Goal: Task Accomplishment & Management: Manage account settings

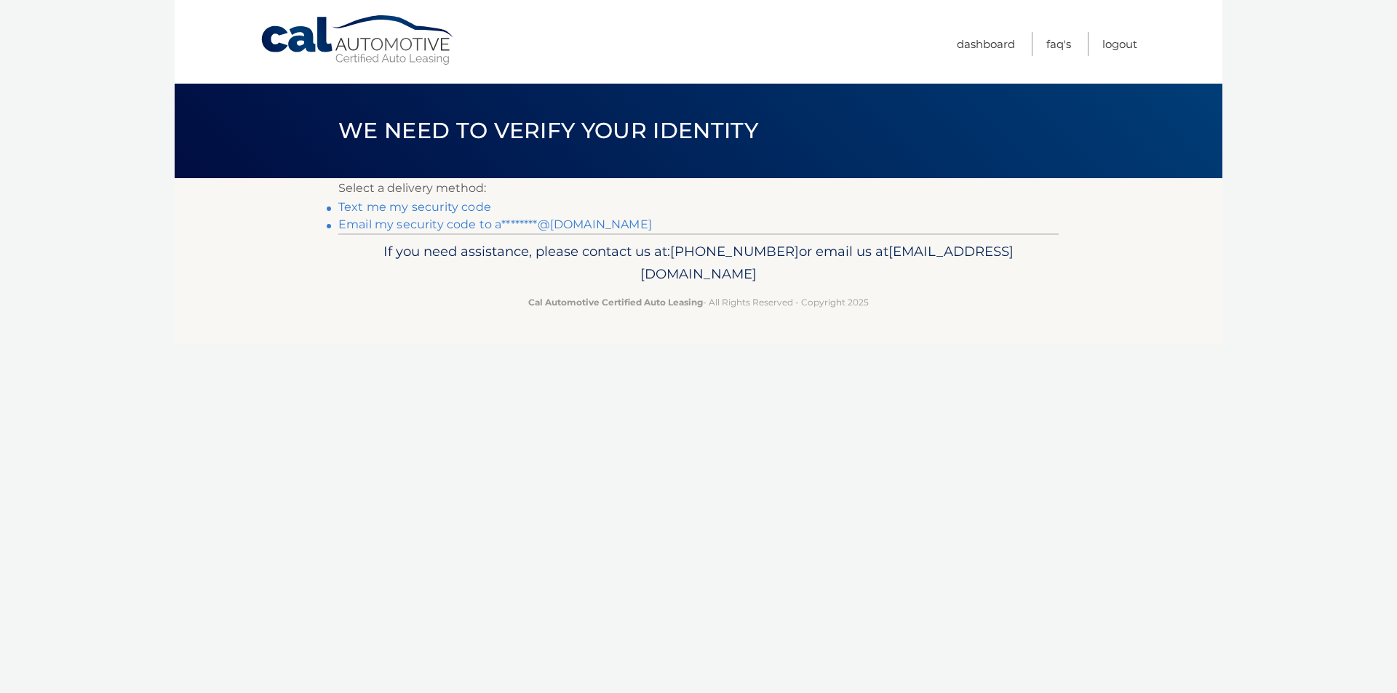
click at [412, 226] on link "Email my security code to a********@gmail.com" at bounding box center [494, 224] width 313 height 14
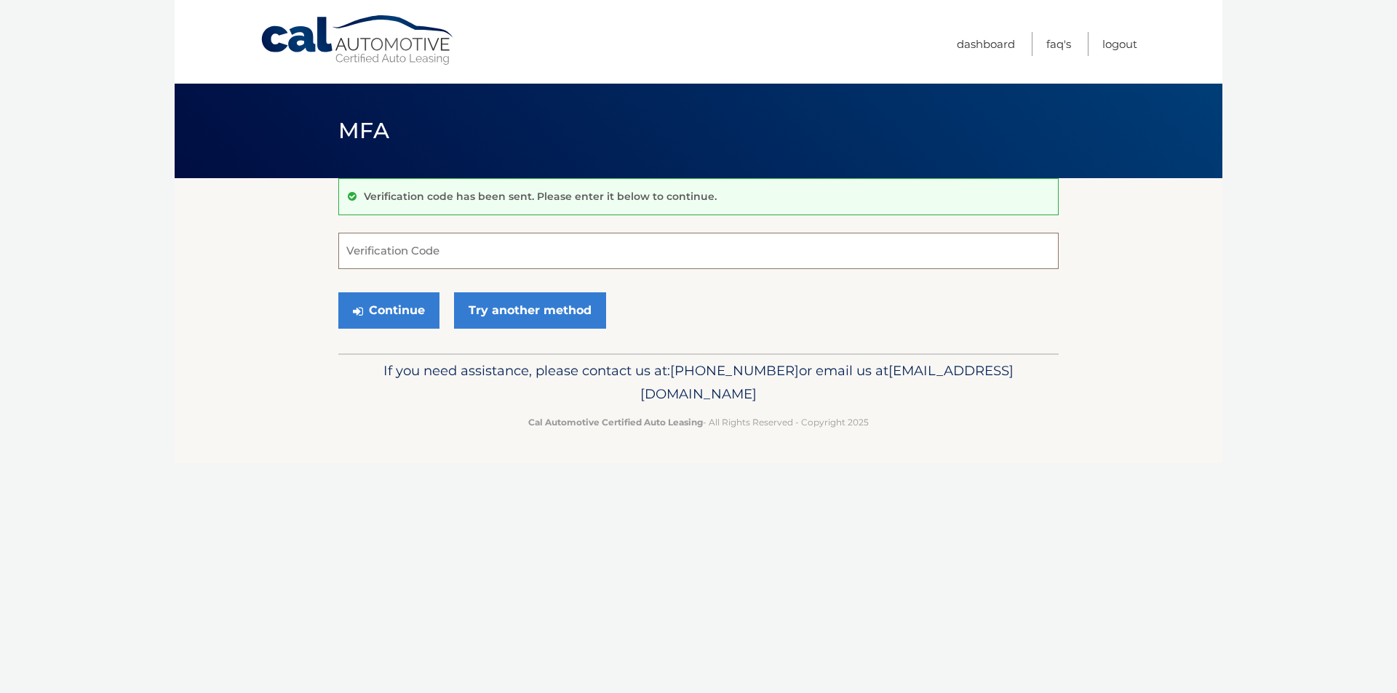
click at [442, 260] on input "Verification Code" at bounding box center [698, 251] width 720 height 36
paste input "081485"
type input "081485"
click at [534, 320] on link "Try another method" at bounding box center [530, 310] width 152 height 36
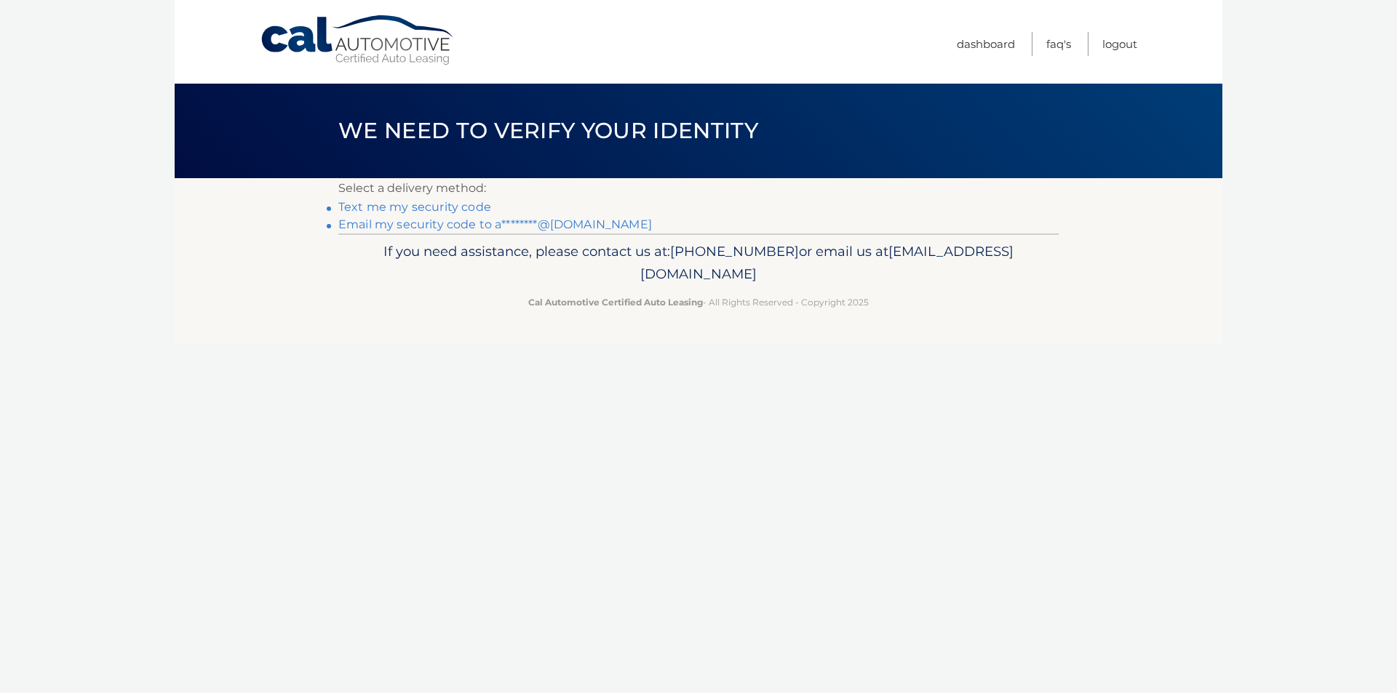
click at [398, 226] on link "Email my security code to a********@[DOMAIN_NAME]" at bounding box center [494, 224] width 313 height 14
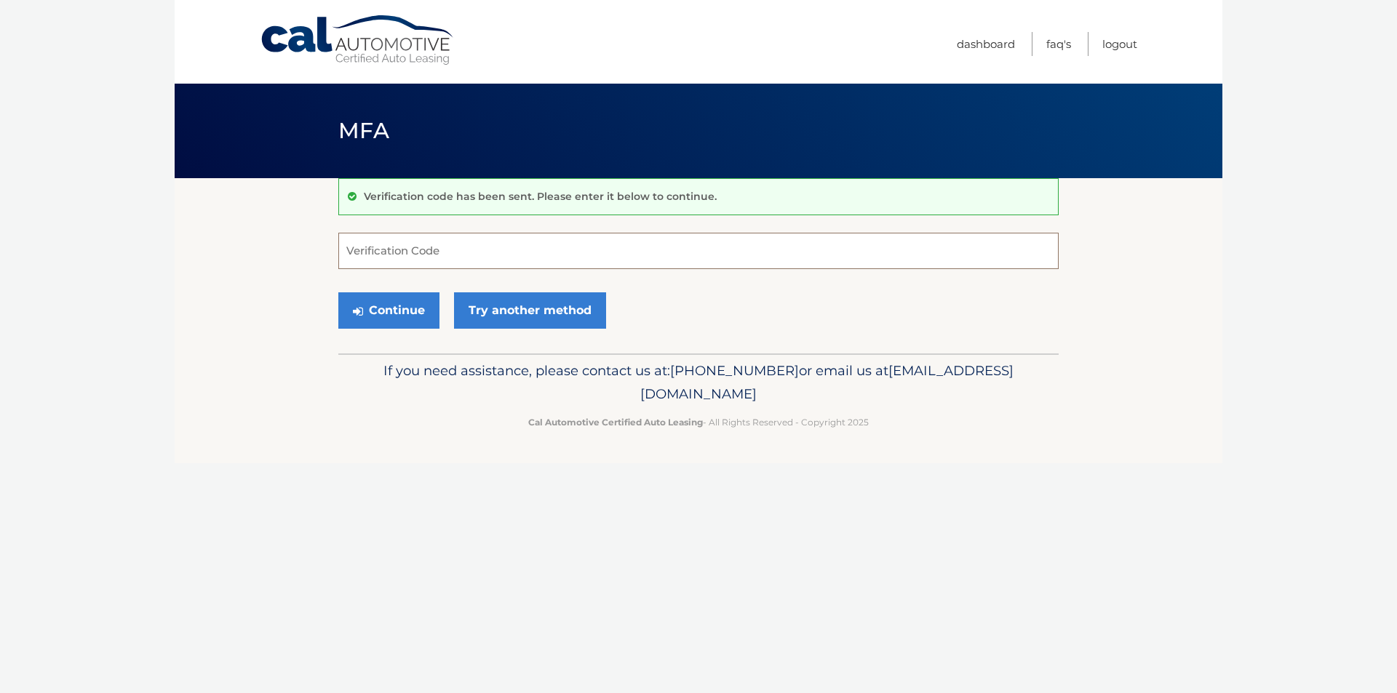
click at [387, 238] on input "Verification Code" at bounding box center [698, 251] width 720 height 36
paste input "694243"
click at [378, 300] on button "Continue" at bounding box center [388, 310] width 101 height 36
click at [398, 313] on button "Continue" at bounding box center [388, 310] width 101 height 36
type input "694243"
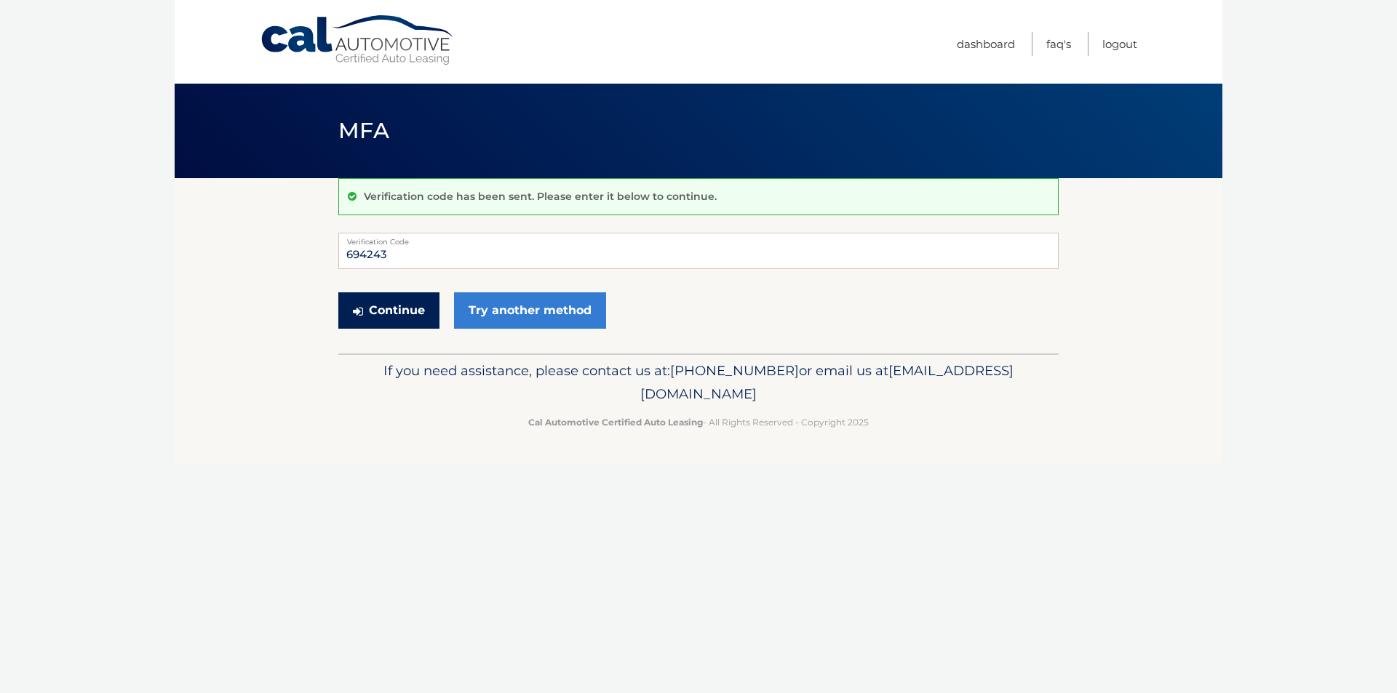
click at [402, 307] on button "Continue" at bounding box center [388, 310] width 101 height 36
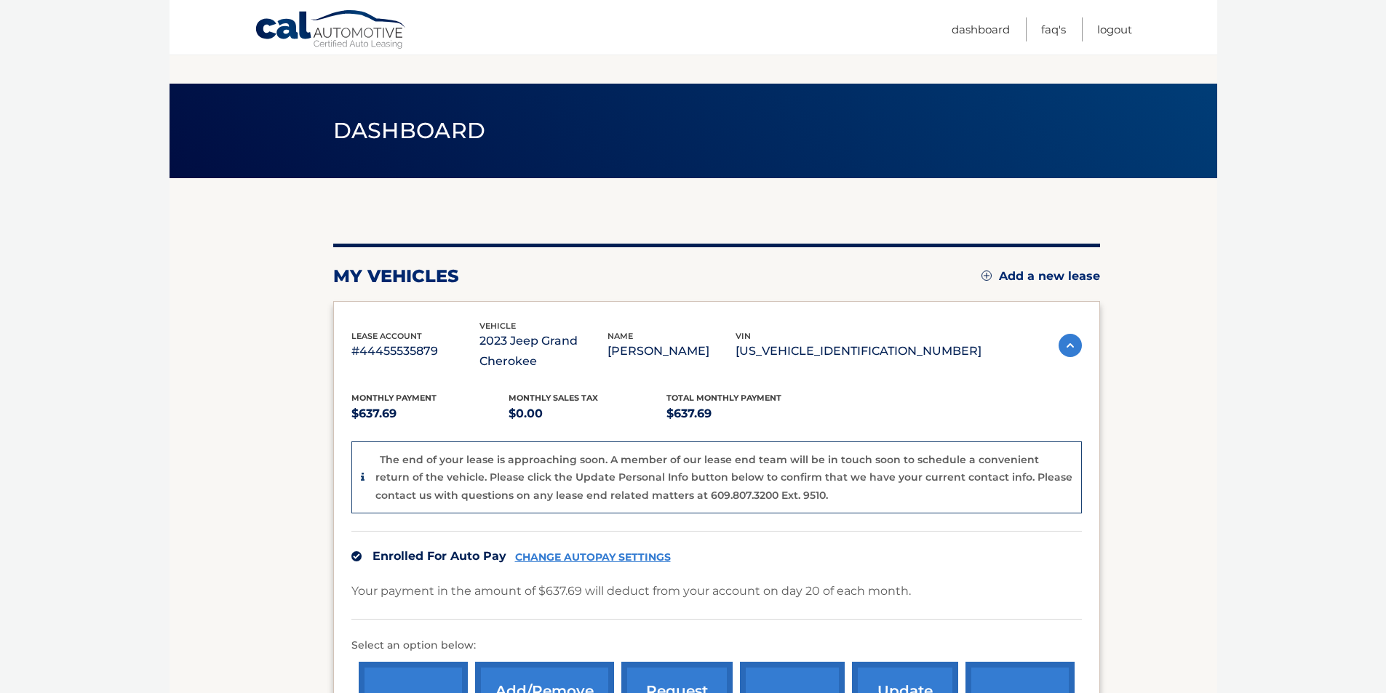
scroll to position [145, 0]
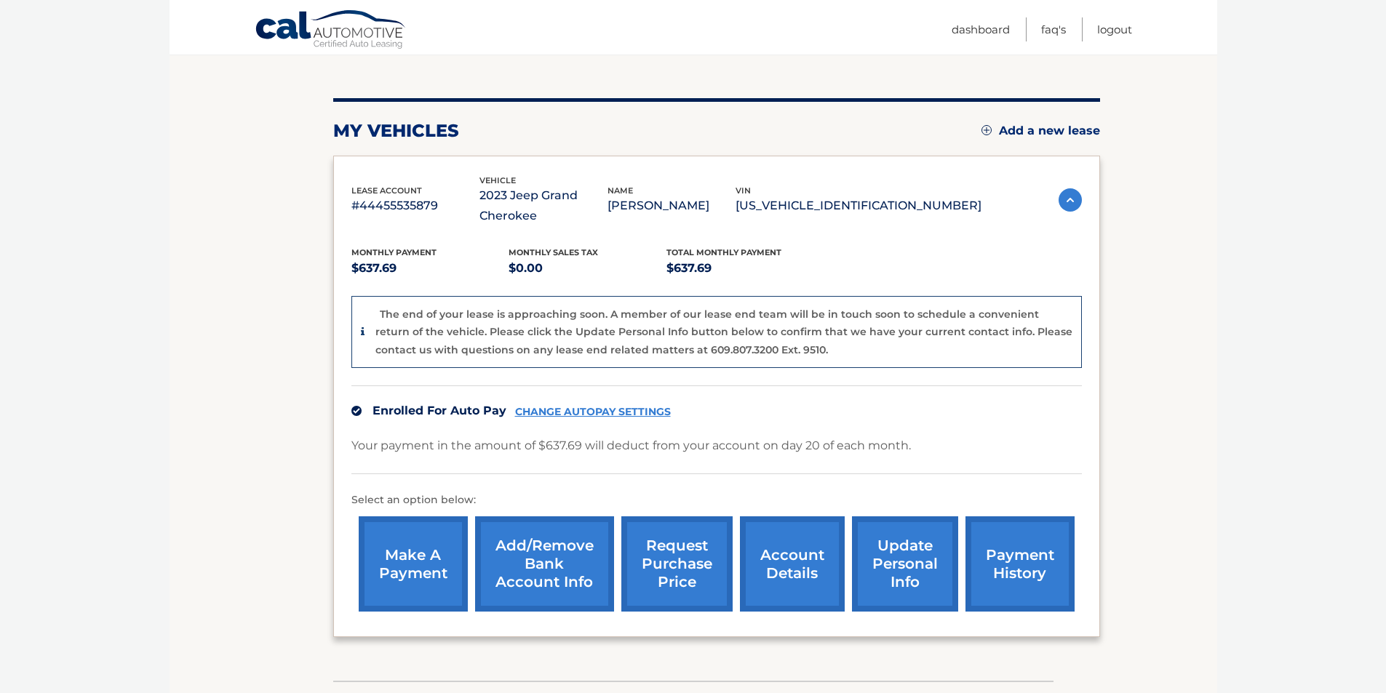
click at [797, 573] on link "account details" at bounding box center [792, 563] width 105 height 95
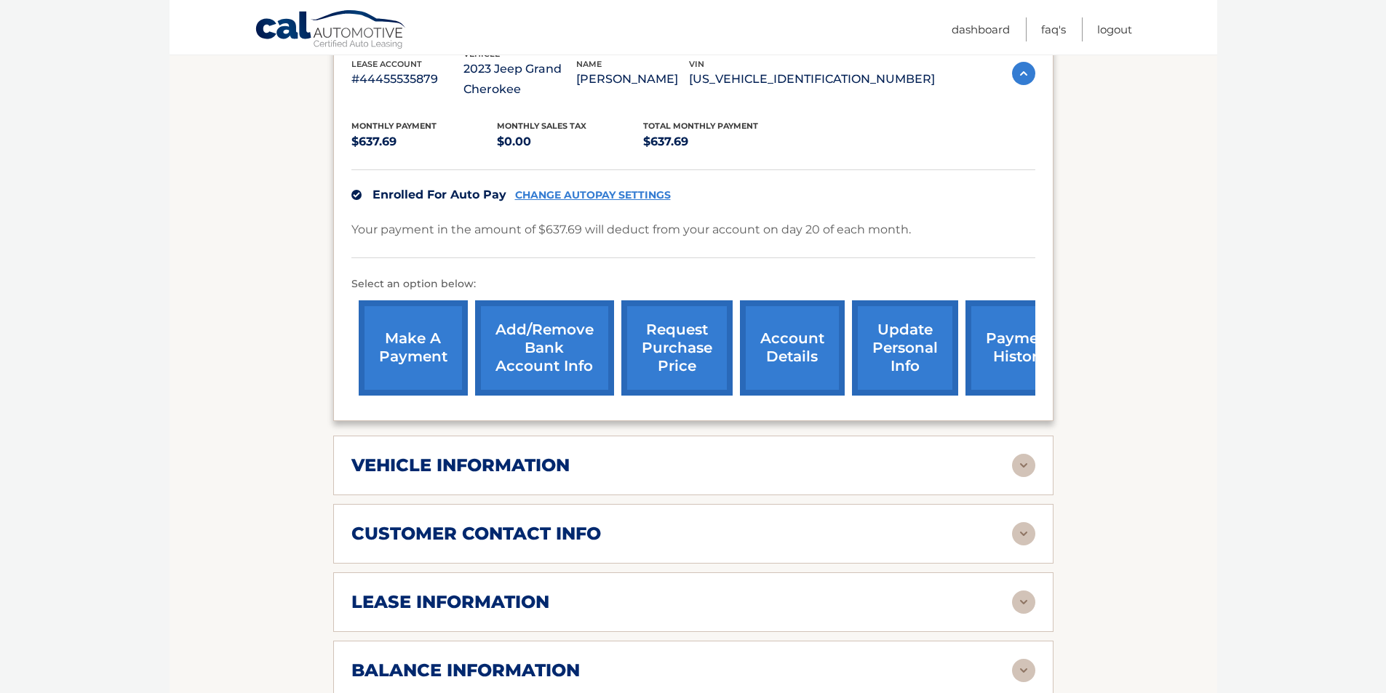
scroll to position [509, 0]
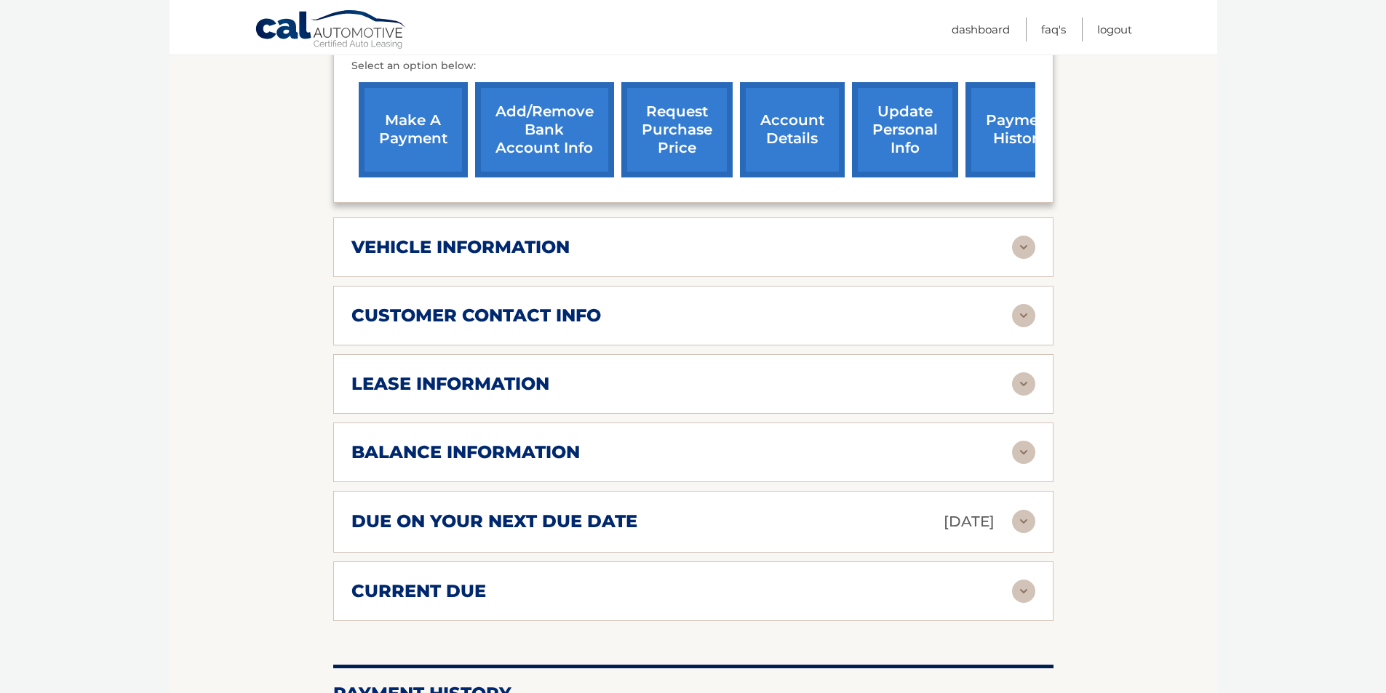
click at [1023, 388] on img at bounding box center [1023, 383] width 23 height 23
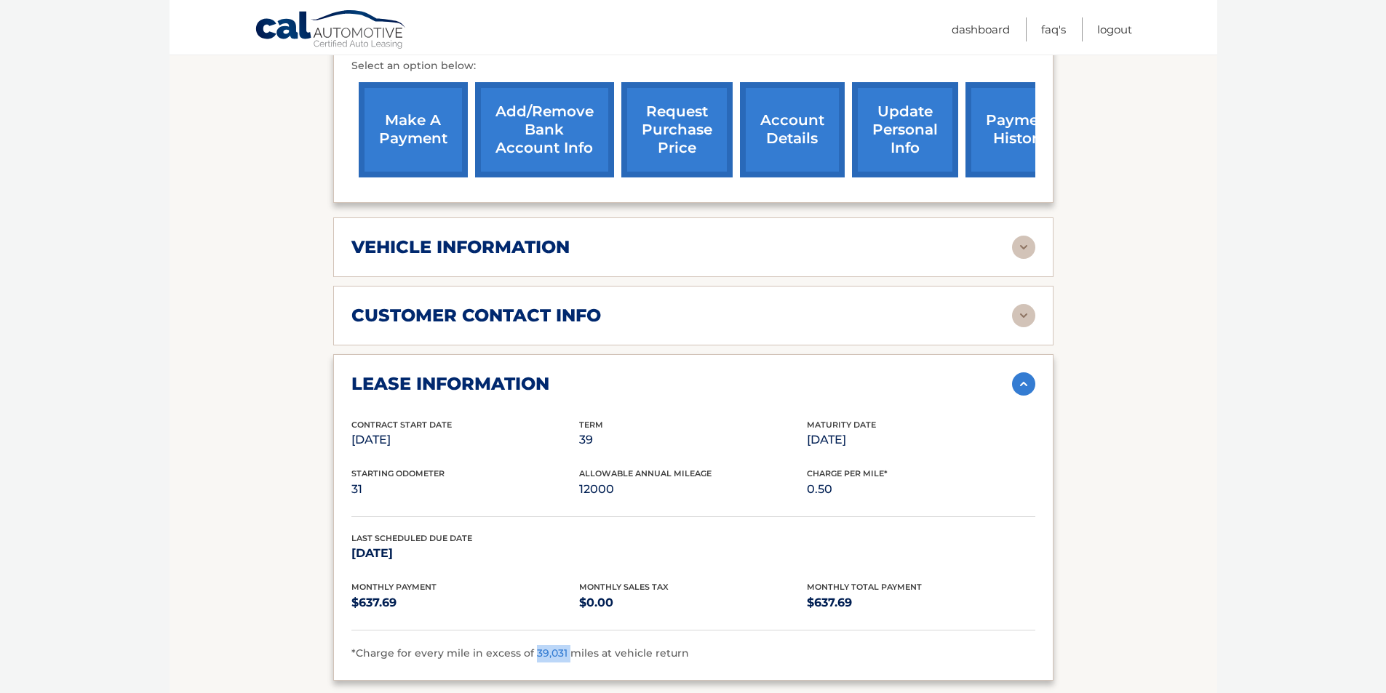
drag, startPoint x: 529, startPoint y: 649, endPoint x: 564, endPoint y: 650, distance: 34.9
click at [564, 650] on span "*Charge for every mile in excess of 39,031 miles at vehicle return" at bounding box center [519, 653] width 337 height 13
click at [1028, 249] on img at bounding box center [1023, 247] width 23 height 23
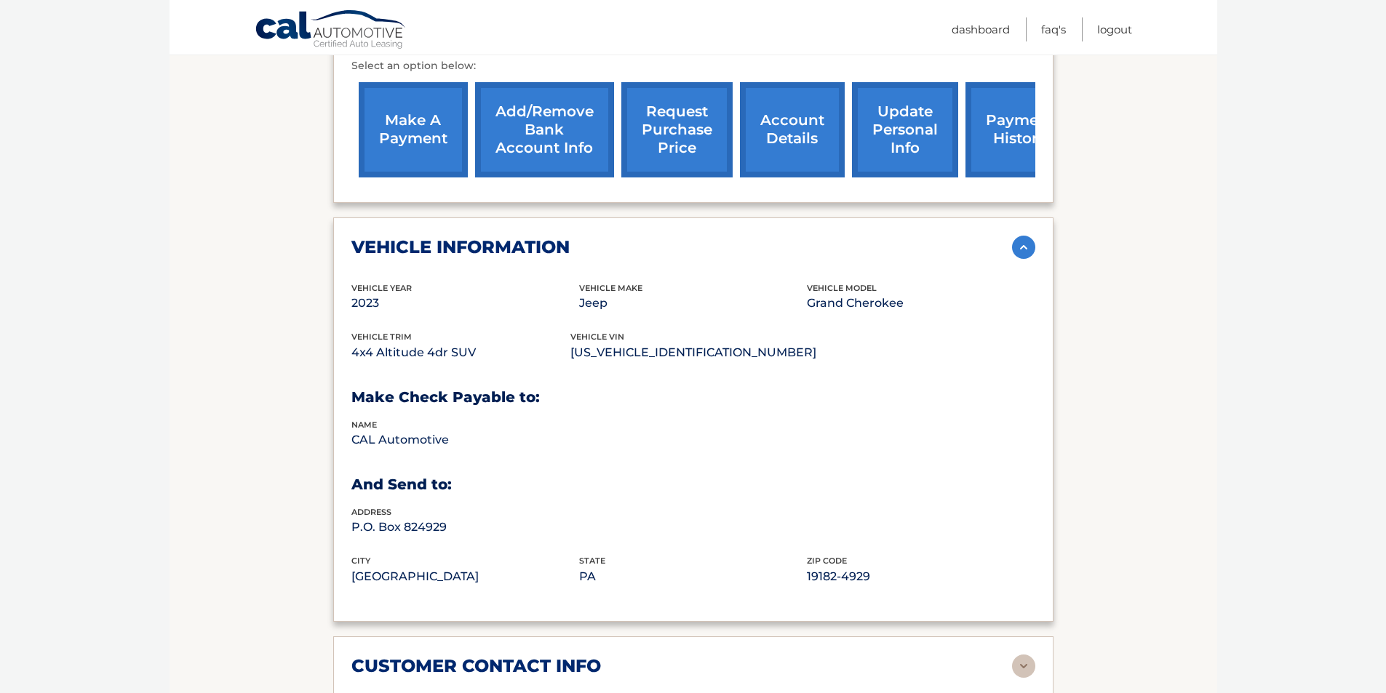
scroll to position [800, 0]
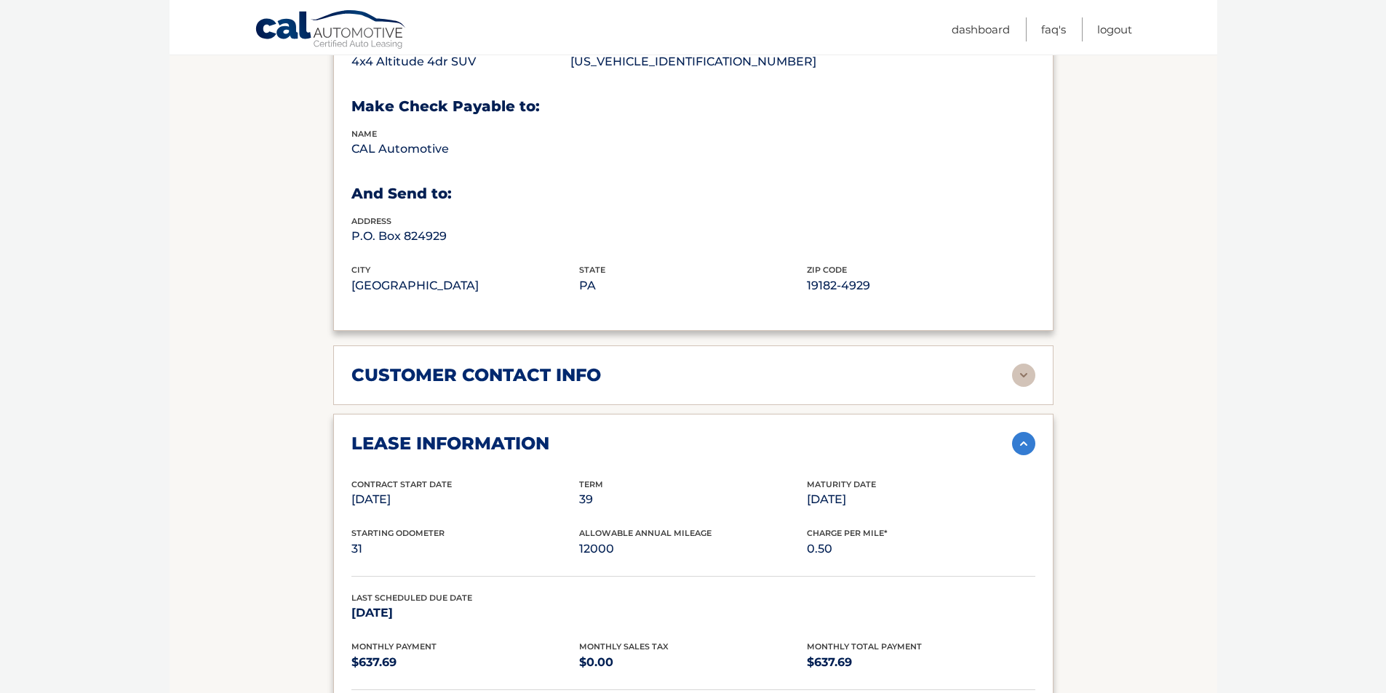
click at [1023, 371] on img at bounding box center [1023, 375] width 23 height 23
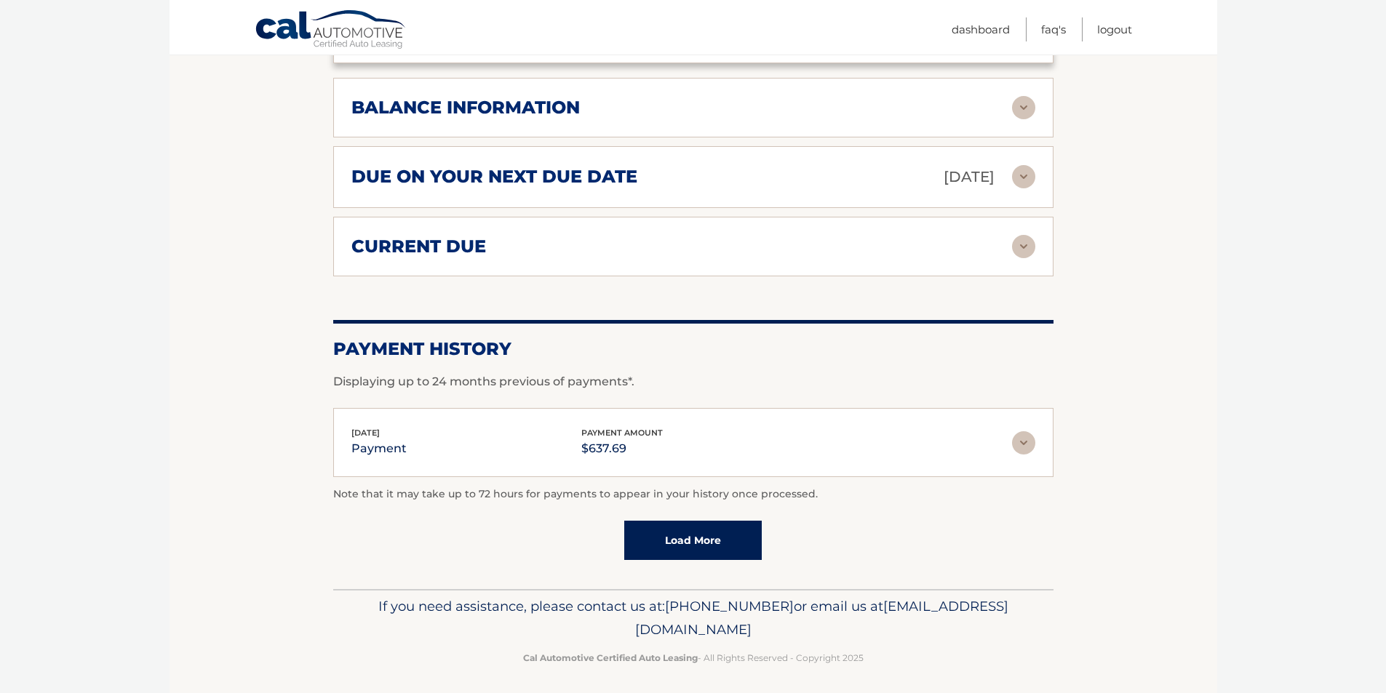
scroll to position [1473, 0]
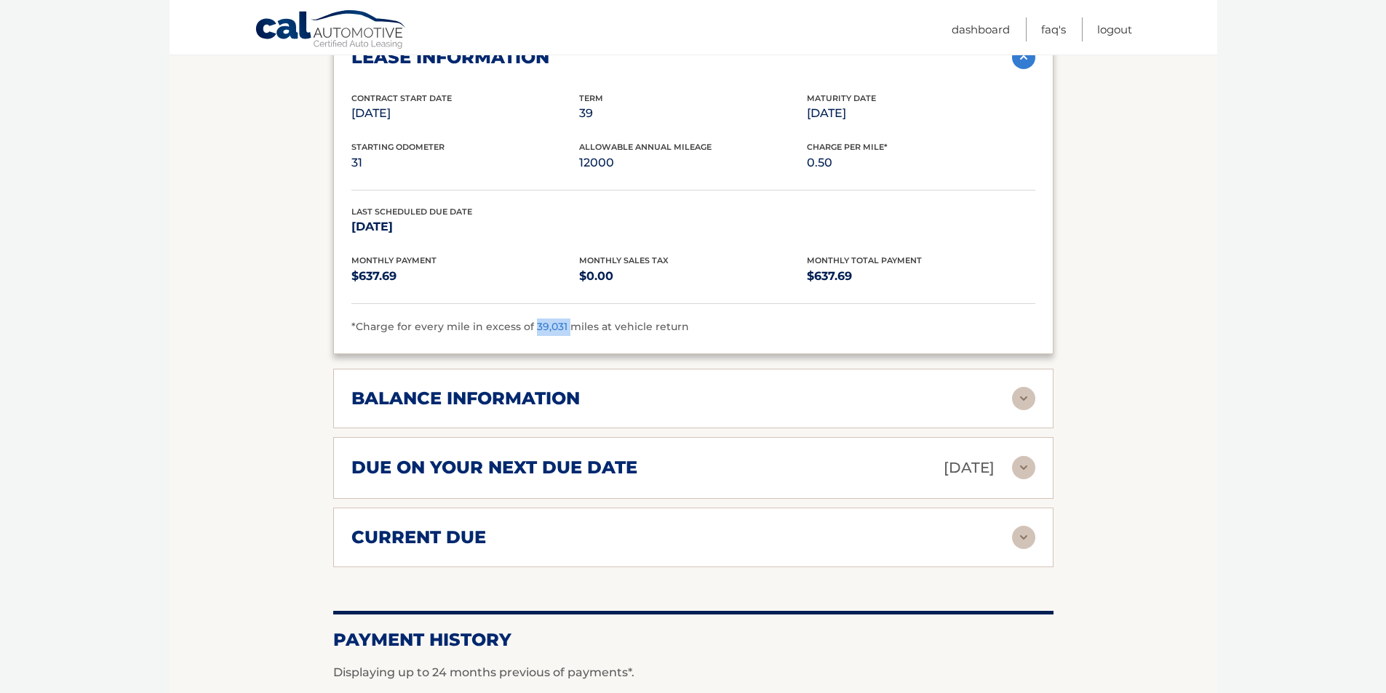
copy span "39,031"
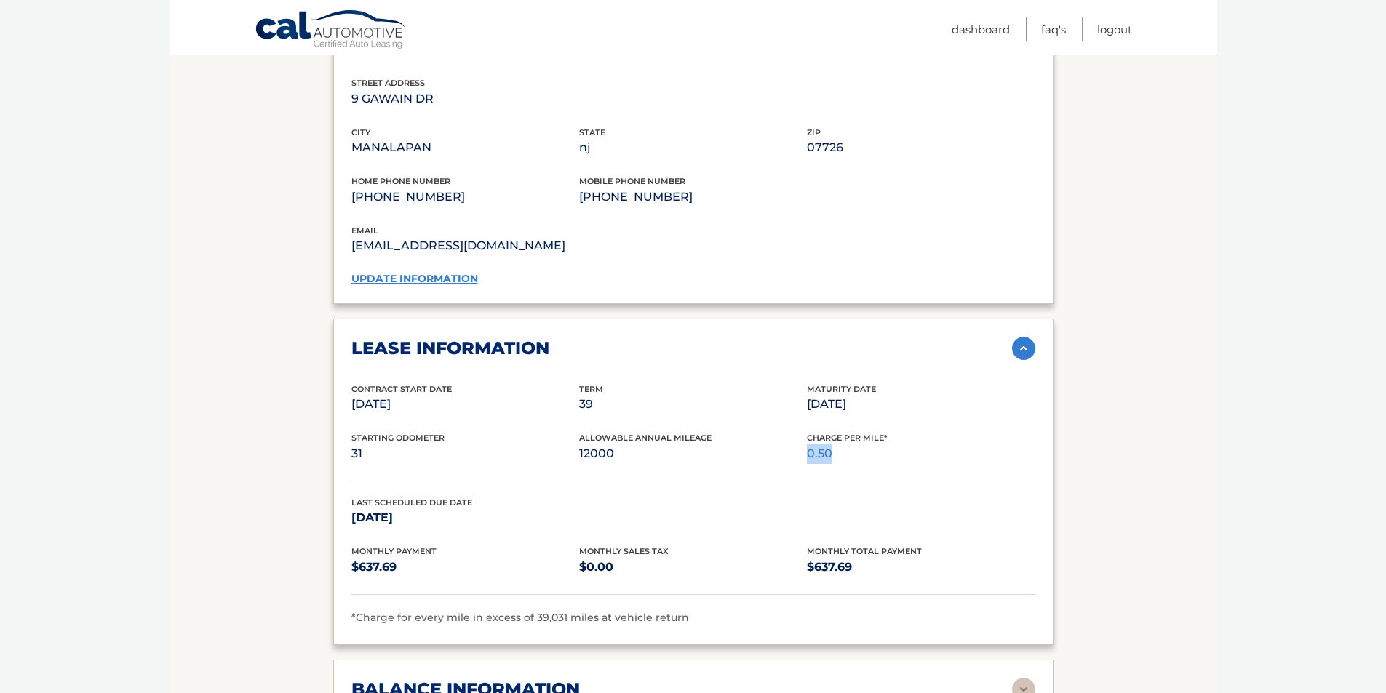
drag, startPoint x: 807, startPoint y: 448, endPoint x: 855, endPoint y: 455, distance: 48.4
click at [855, 455] on p "0.50" at bounding box center [921, 454] width 228 height 20
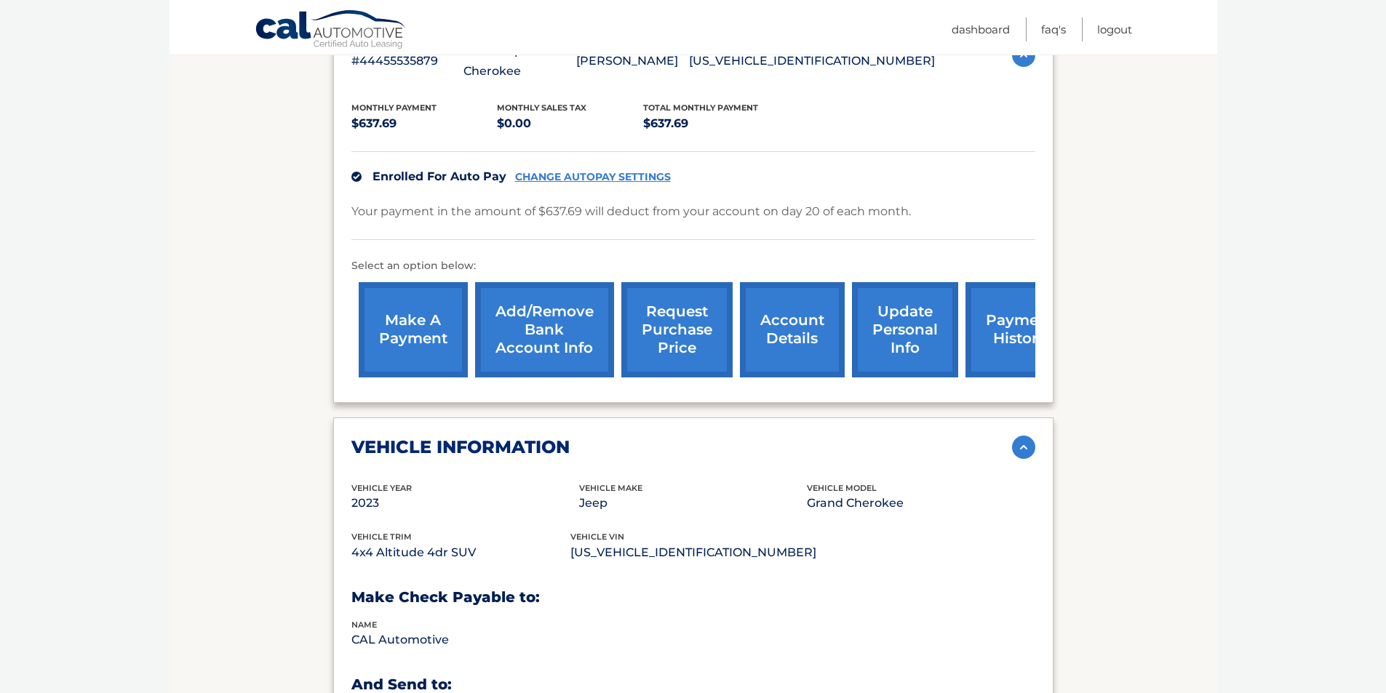
scroll to position [0, 0]
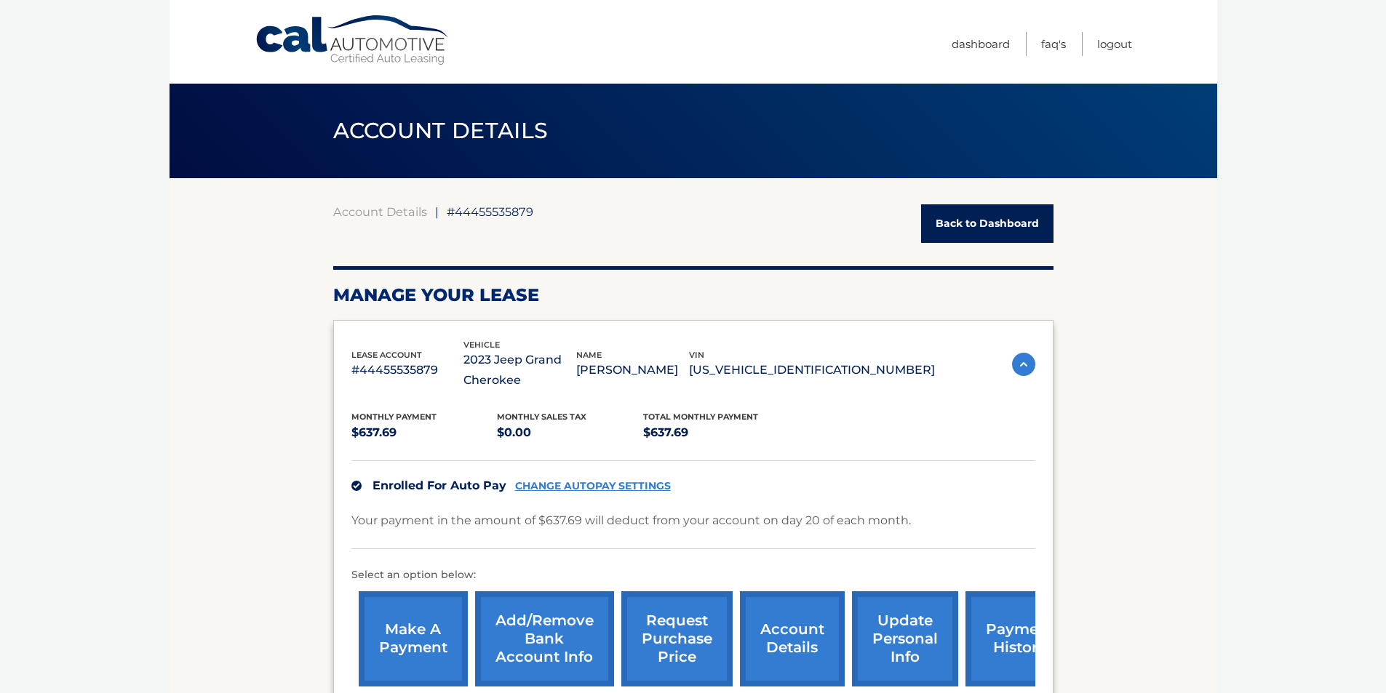
drag, startPoint x: 644, startPoint y: 374, endPoint x: 900, endPoint y: 378, distance: 256.1
click at [900, 378] on div "lease account #44455535879 vehicle 2023 Jeep Grand Cherokee name [PERSON_NAME] …" at bounding box center [642, 364] width 583 height 53
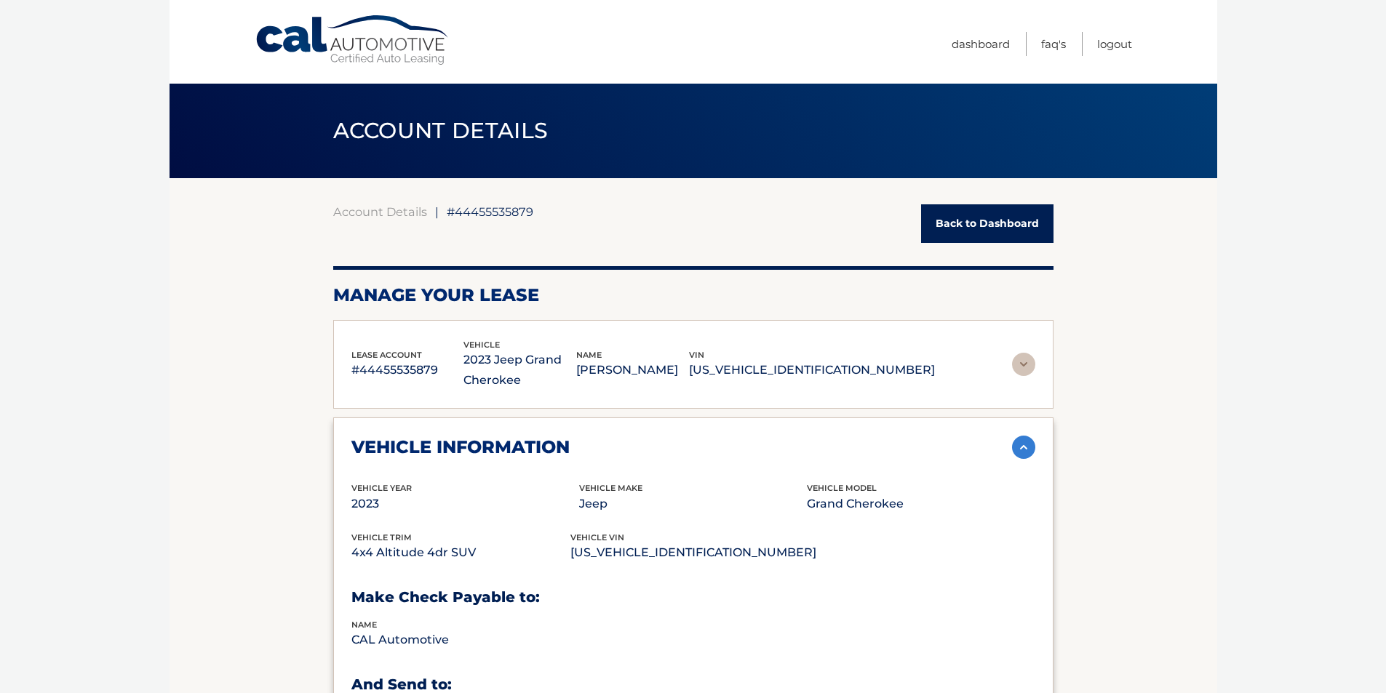
click at [1030, 361] on img at bounding box center [1023, 364] width 23 height 23
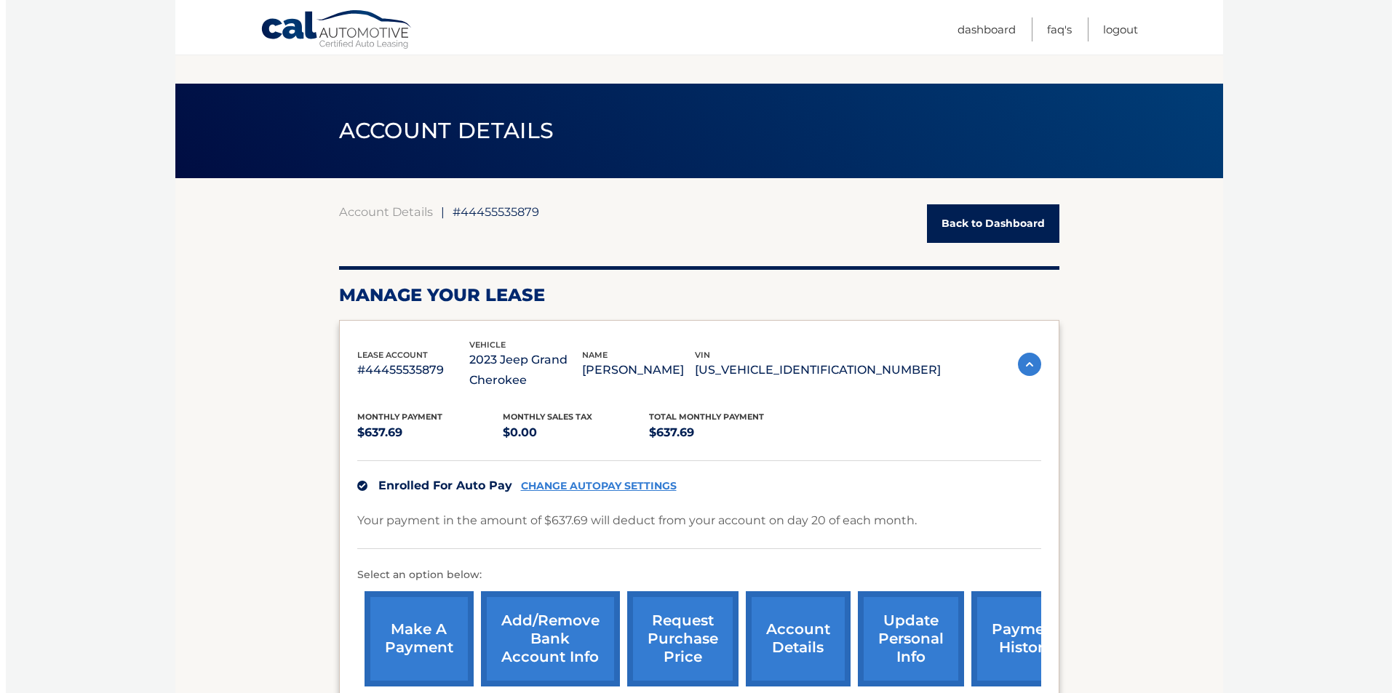
scroll to position [291, 0]
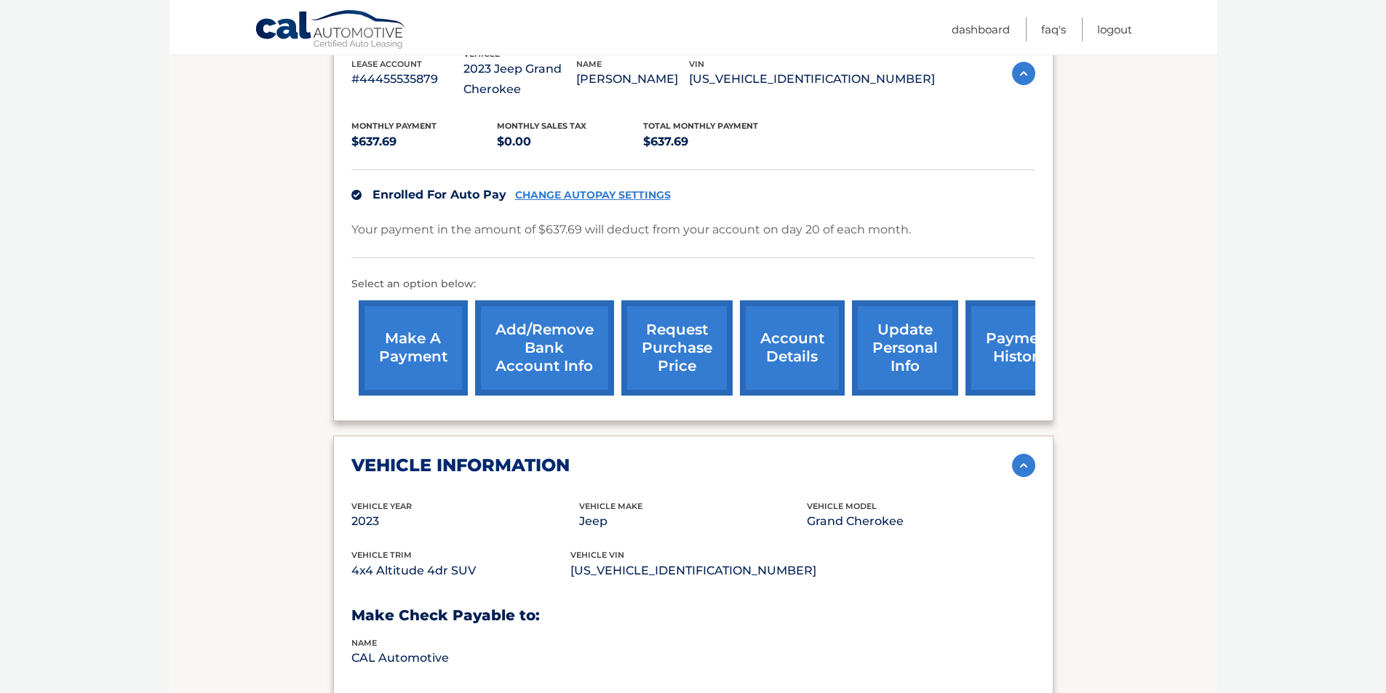
click at [714, 365] on link "request purchase price" at bounding box center [676, 347] width 111 height 95
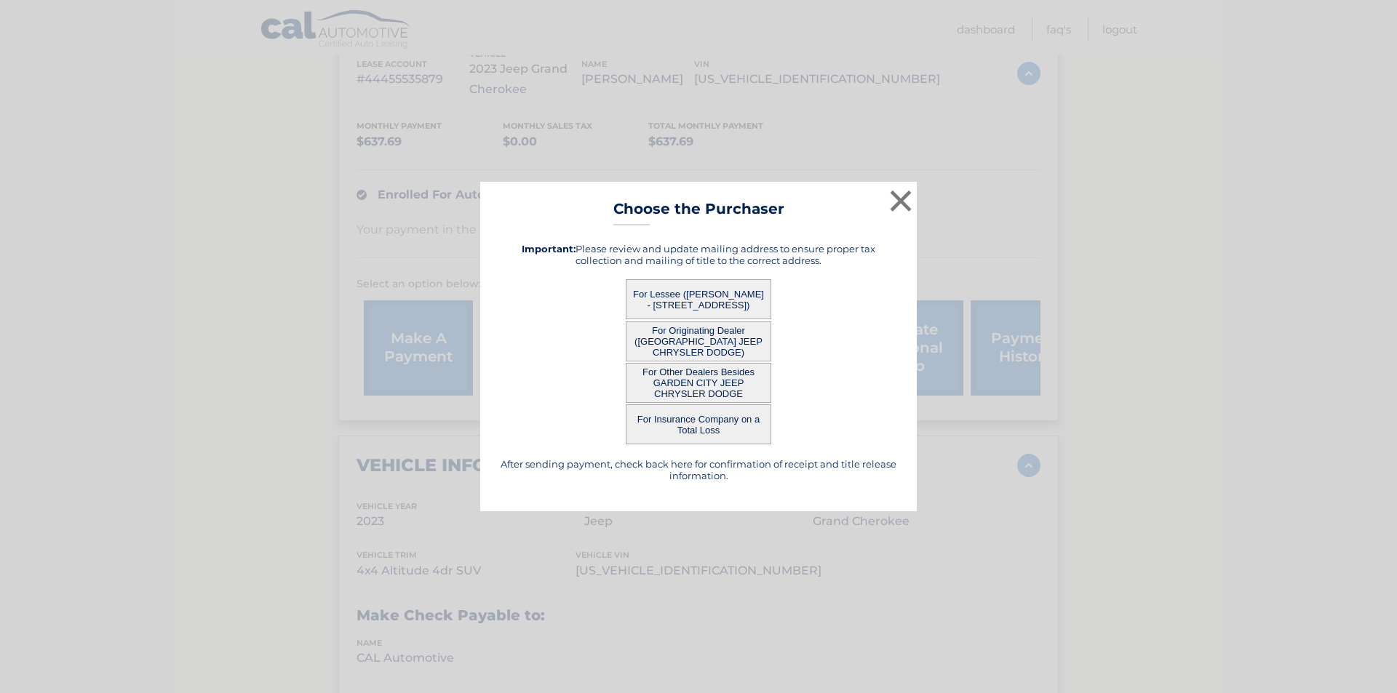
click at [711, 292] on button "For Lessee ([PERSON_NAME] - [STREET_ADDRESS])" at bounding box center [698, 299] width 145 height 40
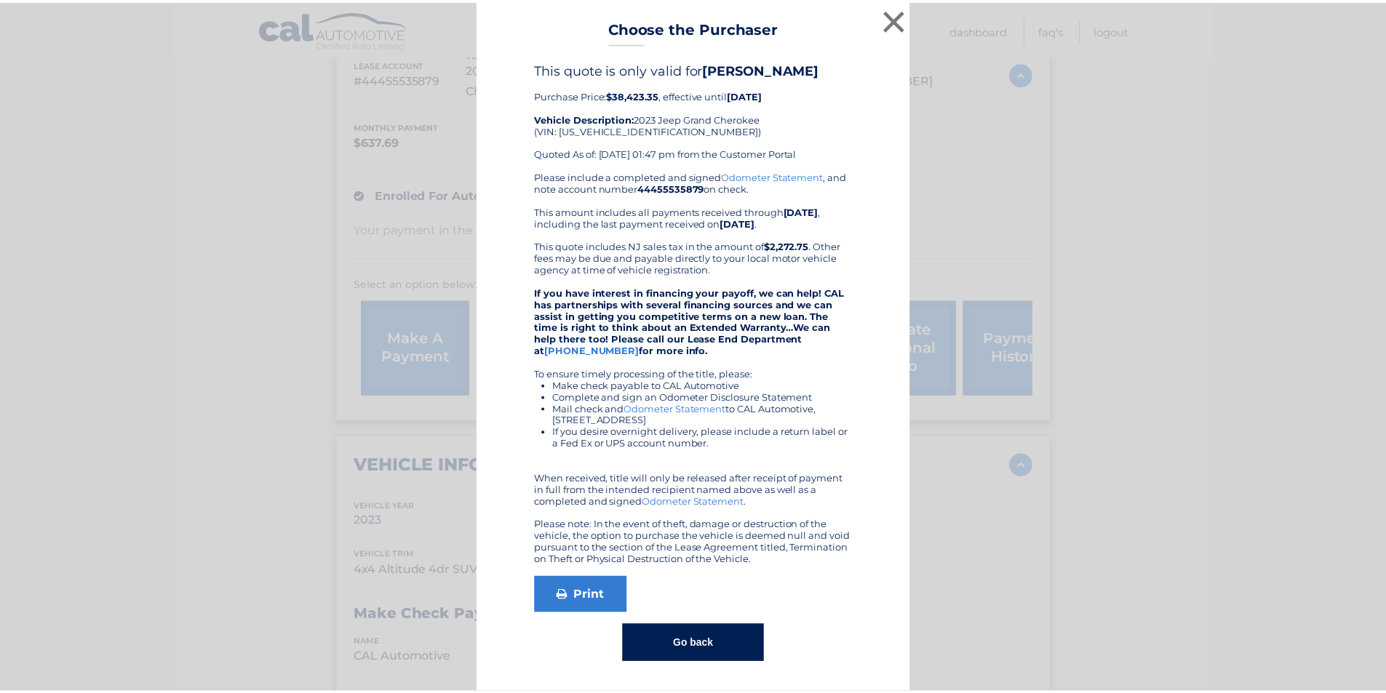
scroll to position [0, 0]
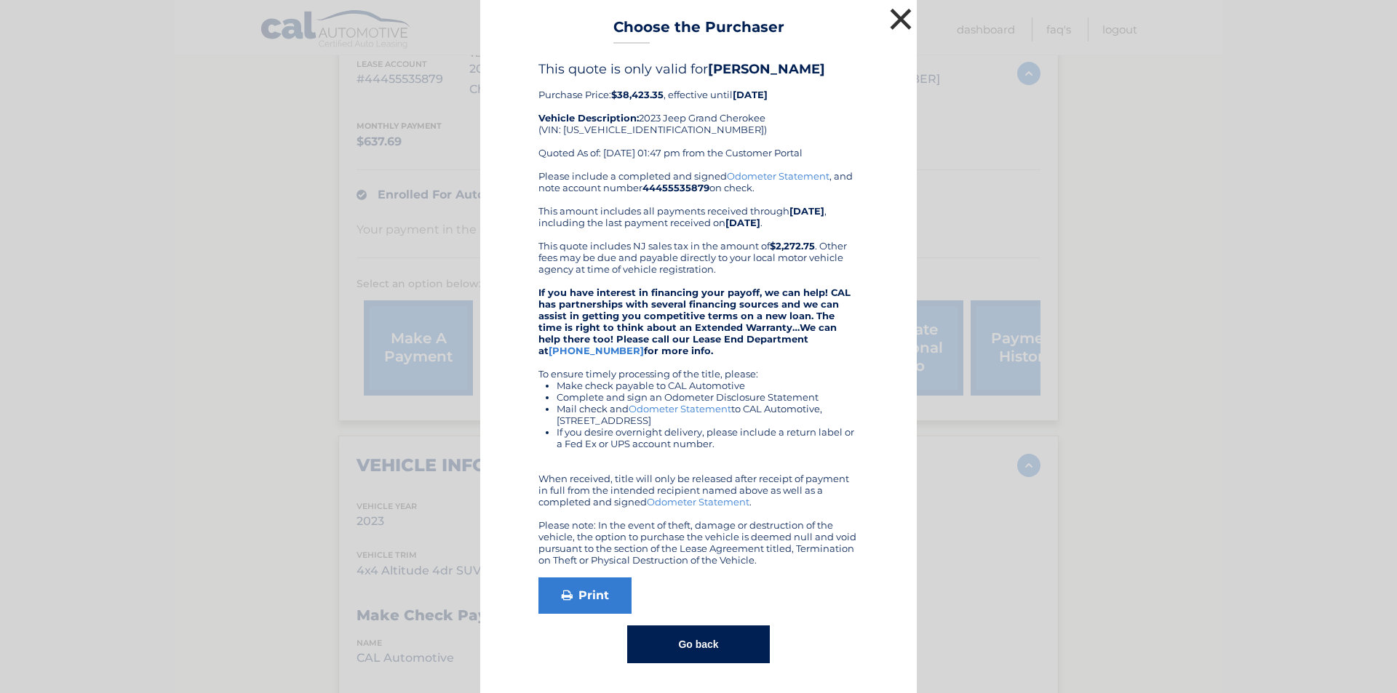
click at [899, 28] on button "×" at bounding box center [900, 18] width 29 height 29
